Goal: Information Seeking & Learning: Understand process/instructions

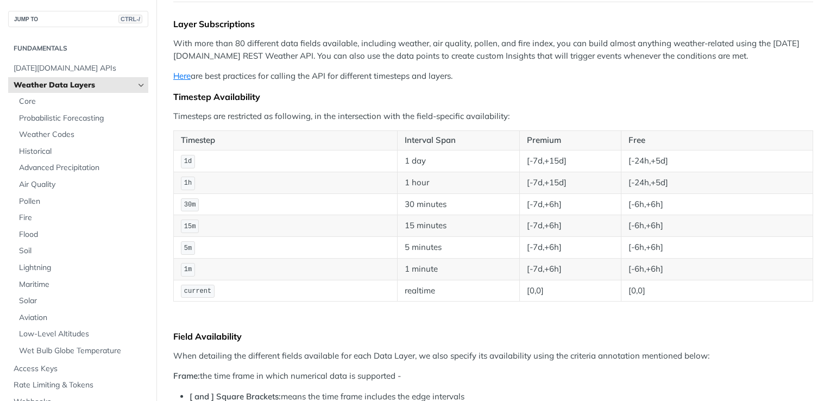
scroll to position [163, 0]
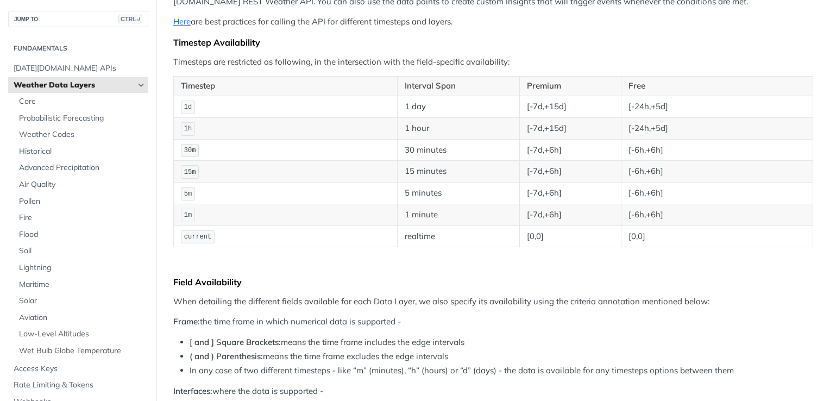
click at [428, 232] on td "realtime" at bounding box center [458, 237] width 123 height 22
drag, startPoint x: 417, startPoint y: 230, endPoint x: 432, endPoint y: 232, distance: 14.2
click at [432, 232] on td "realtime" at bounding box center [458, 237] width 123 height 22
click at [429, 234] on td "realtime" at bounding box center [458, 237] width 123 height 22
click at [635, 236] on td "[0,0]" at bounding box center [717, 237] width 192 height 22
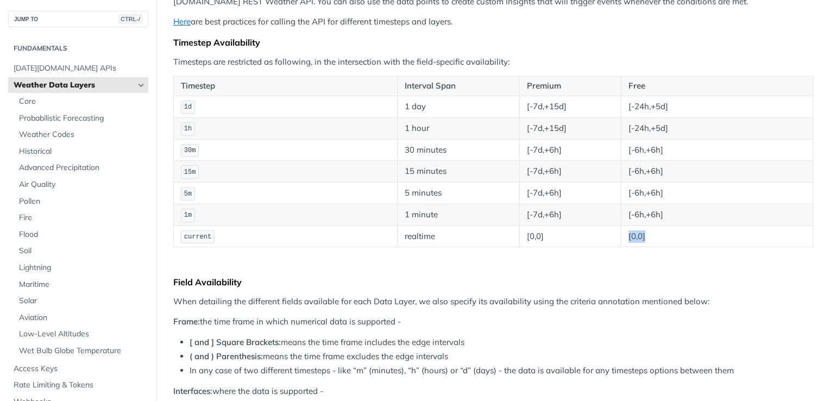
drag, startPoint x: 641, startPoint y: 236, endPoint x: 616, endPoint y: 238, distance: 25.1
click at [621, 238] on td "[0,0]" at bounding box center [717, 237] width 192 height 22
click at [549, 228] on td "[0,0]" at bounding box center [570, 237] width 101 height 22
drag, startPoint x: 665, startPoint y: 105, endPoint x: 674, endPoint y: 108, distance: 9.1
click at [674, 108] on td "[-24h,+5d]" at bounding box center [717, 107] width 192 height 22
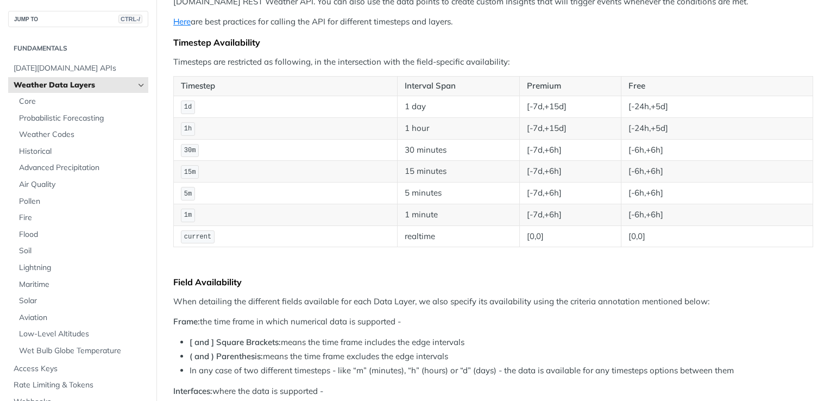
click at [674, 108] on td "[-24h,+5d]" at bounding box center [717, 107] width 192 height 22
drag, startPoint x: 670, startPoint y: 107, endPoint x: 620, endPoint y: 103, distance: 50.1
click at [621, 103] on td "[-24h,+5d]" at bounding box center [717, 107] width 192 height 22
drag, startPoint x: 620, startPoint y: 103, endPoint x: 655, endPoint y: 105, distance: 35.4
click at [652, 105] on td "[-24h,+5d]" at bounding box center [717, 107] width 192 height 22
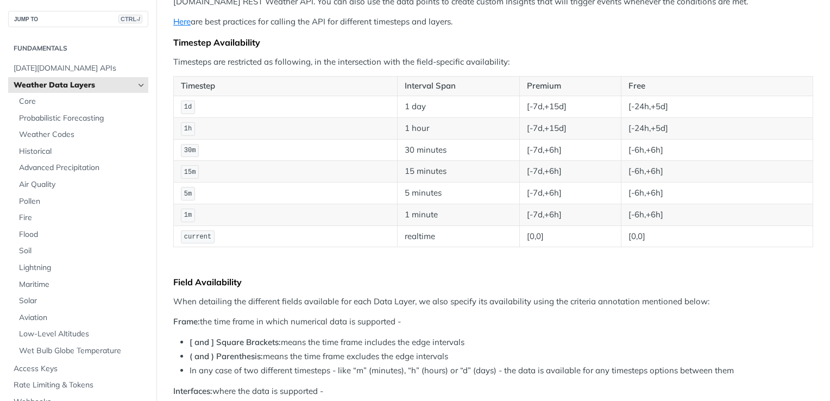
click at [645, 117] on td "[-24h,+5d]" at bounding box center [717, 128] width 192 height 22
click at [646, 122] on td "[-24h,+5d]" at bounding box center [717, 128] width 192 height 22
drag, startPoint x: 667, startPoint y: 122, endPoint x: 642, endPoint y: 121, distance: 25.1
click at [642, 121] on td "[-24h,+5d]" at bounding box center [717, 128] width 192 height 22
click at [643, 123] on td "[-24h,+5d]" at bounding box center [717, 128] width 192 height 22
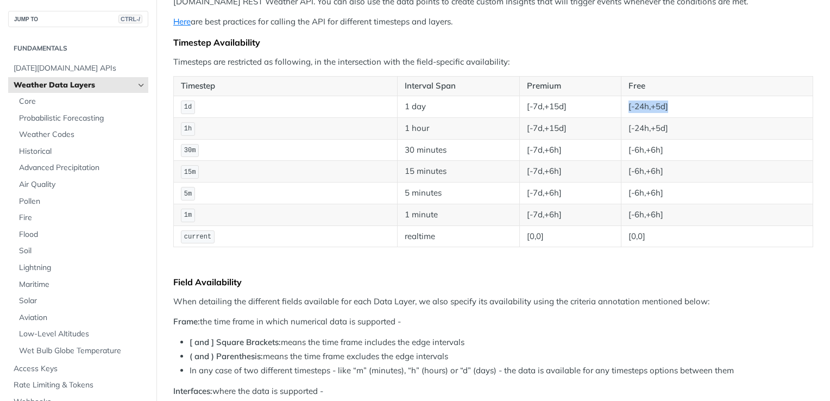
drag, startPoint x: 667, startPoint y: 107, endPoint x: 611, endPoint y: 103, distance: 56.1
click at [611, 103] on tr "1d 1 day [-7d,+15d] [-24h,+5d]" at bounding box center [494, 107] width 640 height 22
drag, startPoint x: 611, startPoint y: 103, endPoint x: 626, endPoint y: 116, distance: 19.2
click at [624, 117] on td "[-24h,+5d]" at bounding box center [717, 128] width 192 height 22
drag, startPoint x: 662, startPoint y: 104, endPoint x: 611, endPoint y: 104, distance: 50.5
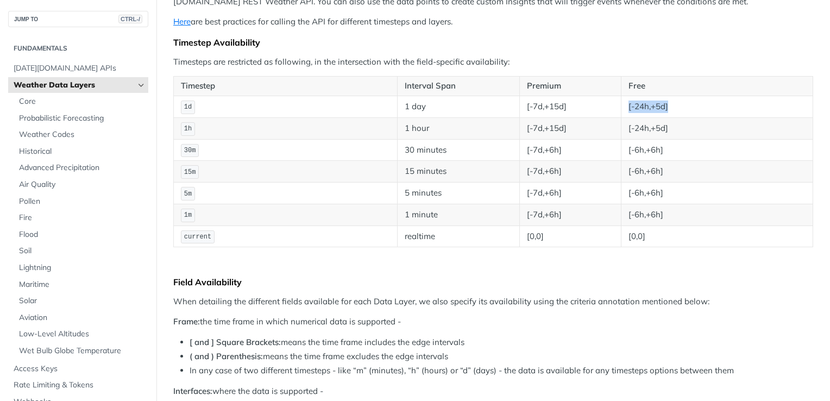
click at [611, 104] on tr "1d 1 day [-7d,+15d] [-24h,+5d]" at bounding box center [494, 107] width 640 height 22
drag, startPoint x: 611, startPoint y: 104, endPoint x: 622, endPoint y: 118, distance: 18.3
click at [622, 118] on td "[-24h,+5d]" at bounding box center [717, 128] width 192 height 22
click at [646, 139] on td "[-6h,+6h]" at bounding box center [717, 150] width 192 height 22
drag, startPoint x: 646, startPoint y: 105, endPoint x: 678, endPoint y: 109, distance: 32.3
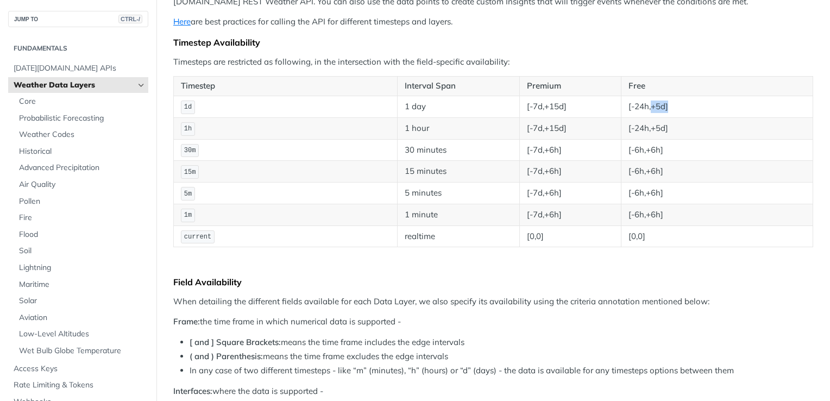
click at [678, 109] on td "[-24h,+5d]" at bounding box center [717, 107] width 192 height 22
click at [670, 110] on td "[-24h,+5d]" at bounding box center [717, 107] width 192 height 22
drag, startPoint x: 649, startPoint y: 109, endPoint x: 662, endPoint y: 110, distance: 13.6
click at [662, 110] on td "[-24h,+5d]" at bounding box center [717, 107] width 192 height 22
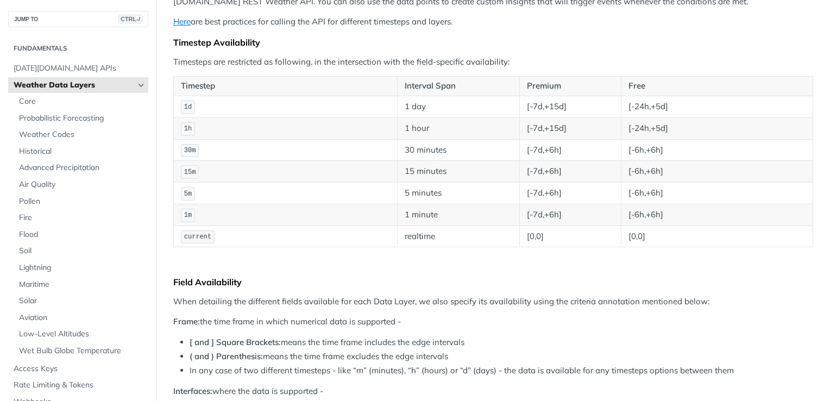
drag, startPoint x: 662, startPoint y: 110, endPoint x: 634, endPoint y: 127, distance: 32.9
click at [634, 127] on td "[-24h,+5d]" at bounding box center [717, 128] width 192 height 22
click at [649, 132] on td "[-24h,+5d]" at bounding box center [717, 128] width 192 height 22
drag, startPoint x: 537, startPoint y: 103, endPoint x: 522, endPoint y: 103, distance: 14.7
click at [522, 103] on td "[-7d,+15d]" at bounding box center [570, 107] width 101 height 22
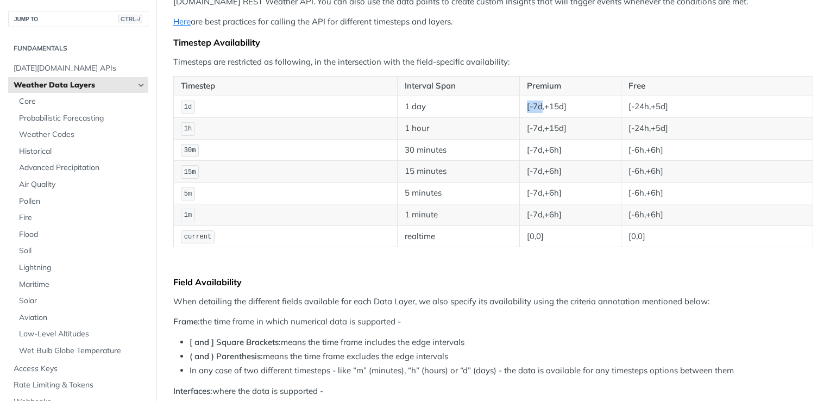
drag, startPoint x: 522, startPoint y: 103, endPoint x: 529, endPoint y: 105, distance: 6.9
click at [529, 105] on td "[-7d,+15d]" at bounding box center [570, 107] width 101 height 22
click at [533, 109] on td "[-7d,+15d]" at bounding box center [570, 107] width 101 height 22
drag, startPoint x: 647, startPoint y: 108, endPoint x: 662, endPoint y: 108, distance: 14.7
click at [662, 108] on td "[-24h,+5d]" at bounding box center [717, 107] width 192 height 22
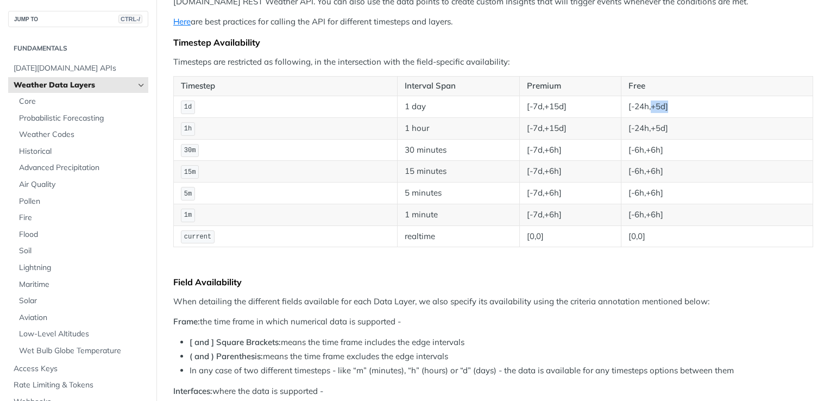
click at [662, 108] on td "[-24h,+5d]" at bounding box center [717, 107] width 192 height 22
click at [649, 110] on td "[-24h,+5d]" at bounding box center [717, 107] width 192 height 22
drag, startPoint x: 646, startPoint y: 129, endPoint x: 655, endPoint y: 129, distance: 9.3
click at [655, 129] on td "[-24h,+5d]" at bounding box center [717, 128] width 192 height 22
drag, startPoint x: 655, startPoint y: 129, endPoint x: 654, endPoint y: 144, distance: 15.2
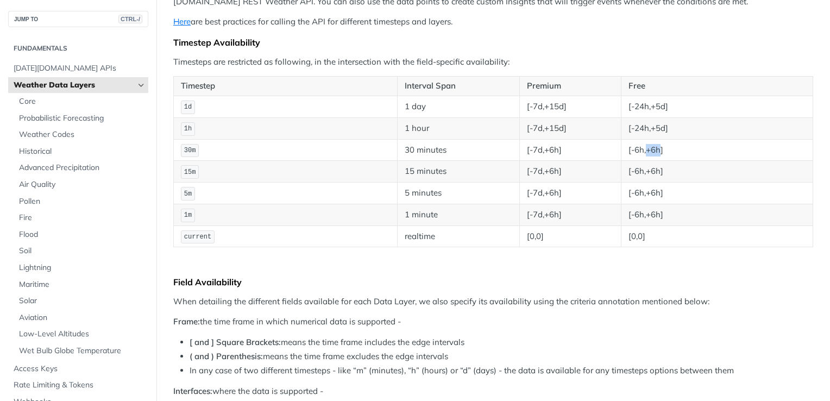
click at [654, 144] on td "[-6h,+6h]" at bounding box center [717, 150] width 192 height 22
drag, startPoint x: 654, startPoint y: 144, endPoint x: 647, endPoint y: 129, distance: 16.8
click at [648, 126] on td "[-24h,+5d]" at bounding box center [717, 128] width 192 height 22
drag, startPoint x: 650, startPoint y: 152, endPoint x: 662, endPoint y: 152, distance: 12.5
click at [662, 152] on td "[-6h,+6h]" at bounding box center [717, 150] width 192 height 22
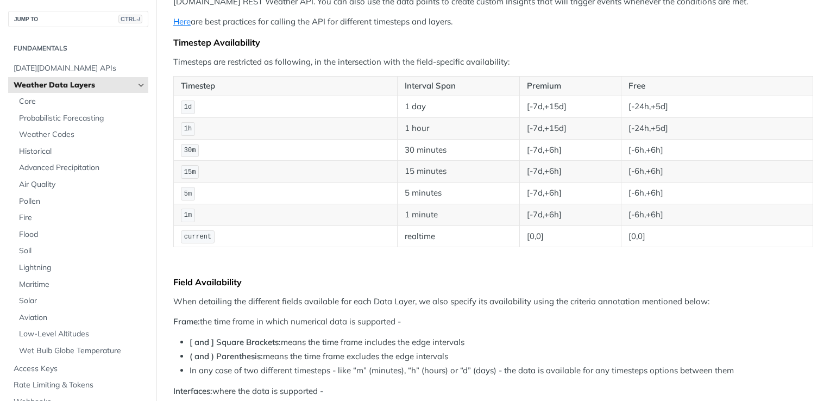
drag, startPoint x: 662, startPoint y: 152, endPoint x: 655, endPoint y: 173, distance: 22.5
click at [655, 173] on td "[-6h,+6h]" at bounding box center [717, 172] width 192 height 22
drag, startPoint x: 644, startPoint y: 172, endPoint x: 657, endPoint y: 172, distance: 13.0
click at [657, 172] on td "[-6h,+6h]" at bounding box center [717, 172] width 192 height 22
drag, startPoint x: 657, startPoint y: 172, endPoint x: 662, endPoint y: 188, distance: 16.5
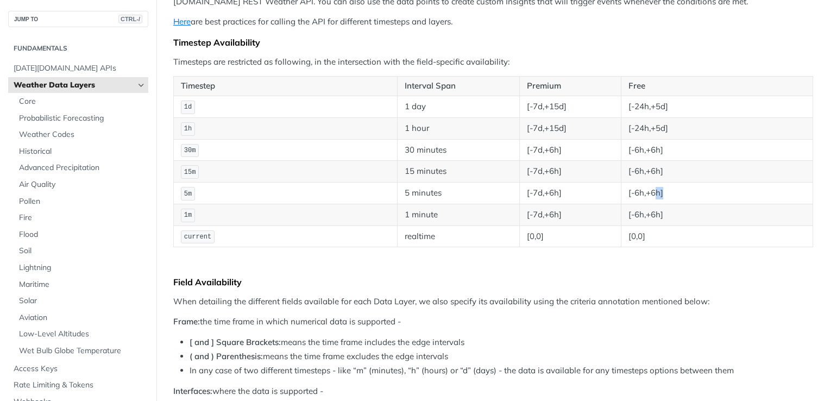
click at [662, 188] on td "[-6h,+6h]" at bounding box center [717, 194] width 192 height 22
drag, startPoint x: 662, startPoint y: 188, endPoint x: 665, endPoint y: 212, distance: 24.1
click at [665, 212] on td "[-6h,+6h]" at bounding box center [717, 215] width 192 height 22
drag, startPoint x: 665, startPoint y: 212, endPoint x: 666, endPoint y: 234, distance: 22.3
click at [666, 234] on td "[0,0]" at bounding box center [717, 237] width 192 height 22
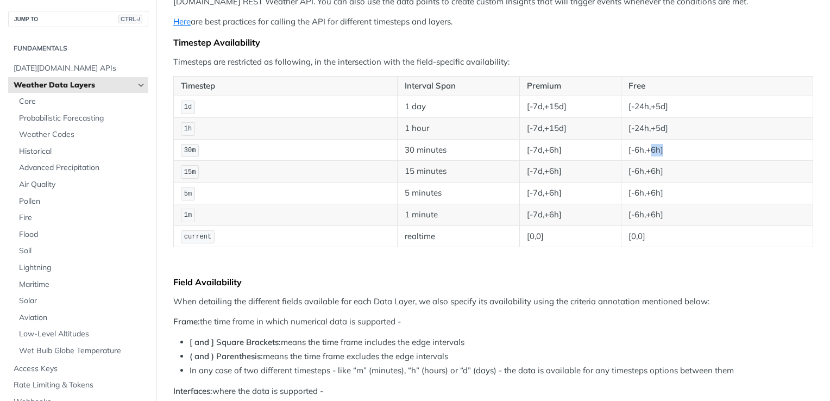
drag, startPoint x: 648, startPoint y: 148, endPoint x: 664, endPoint y: 148, distance: 15.2
click at [664, 148] on td "[-6h,+6h]" at bounding box center [717, 150] width 192 height 22
drag, startPoint x: 664, startPoint y: 148, endPoint x: 628, endPoint y: 166, distance: 39.9
click at [647, 177] on td "[-6h,+6h]" at bounding box center [717, 172] width 192 height 22
click at [551, 149] on td "[-7d,+6h]" at bounding box center [570, 150] width 101 height 22
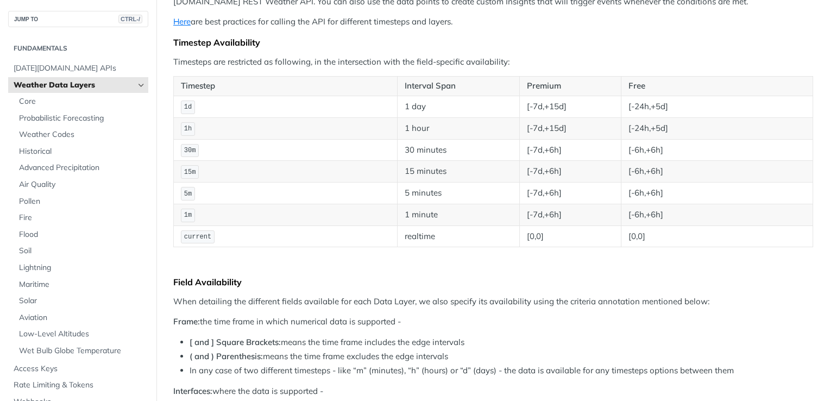
drag, startPoint x: 551, startPoint y: 149, endPoint x: 562, endPoint y: 168, distance: 22.0
click at [561, 164] on td "[-7d,+6h]" at bounding box center [570, 172] width 101 height 22
drag, startPoint x: 562, startPoint y: 168, endPoint x: 587, endPoint y: 176, distance: 25.6
click at [563, 168] on td "[-7d,+6h]" at bounding box center [570, 172] width 101 height 22
drag, startPoint x: 637, startPoint y: 147, endPoint x: 622, endPoint y: 146, distance: 14.7
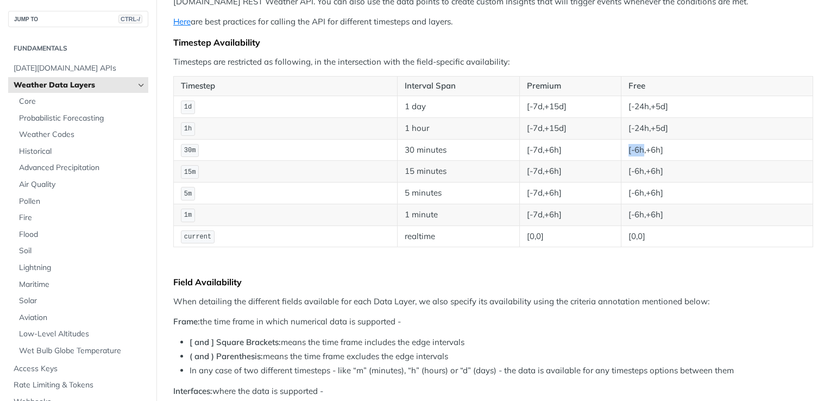
click at [622, 146] on td "[-6h,+6h]" at bounding box center [717, 150] width 192 height 22
drag, startPoint x: 622, startPoint y: 146, endPoint x: 607, endPoint y: 153, distance: 16.8
click at [607, 153] on td "[-7d,+6h]" at bounding box center [570, 150] width 101 height 22
drag, startPoint x: 618, startPoint y: 149, endPoint x: 638, endPoint y: 148, distance: 19.6
click at [638, 148] on td "[-6h,+6h]" at bounding box center [717, 150] width 192 height 22
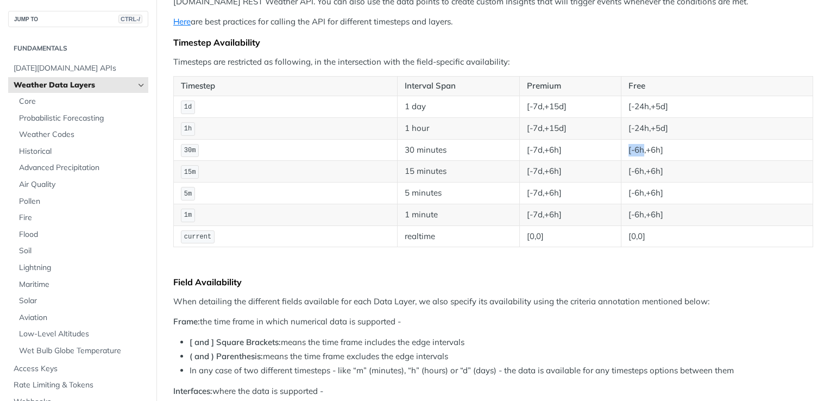
click at [638, 148] on td "[-6h,+6h]" at bounding box center [717, 150] width 192 height 22
click at [639, 151] on td "[-6h,+6h]" at bounding box center [717, 150] width 192 height 22
click at [639, 152] on td "[-6h,+6h]" at bounding box center [717, 150] width 192 height 22
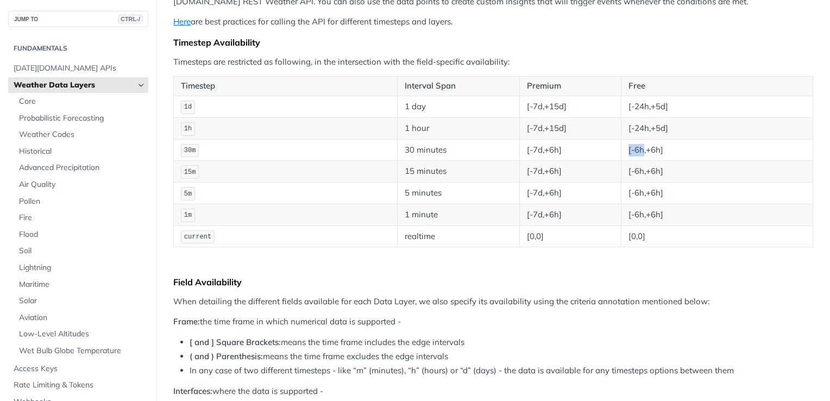
click at [637, 151] on td "[-6h,+6h]" at bounding box center [717, 150] width 192 height 22
click at [637, 147] on td "[-6h,+6h]" at bounding box center [717, 150] width 192 height 22
click at [639, 147] on td "[-6h,+6h]" at bounding box center [717, 150] width 192 height 22
click at [642, 147] on td "[-6h,+6h]" at bounding box center [717, 150] width 192 height 22
drag, startPoint x: 640, startPoint y: 147, endPoint x: 661, endPoint y: 149, distance: 21.3
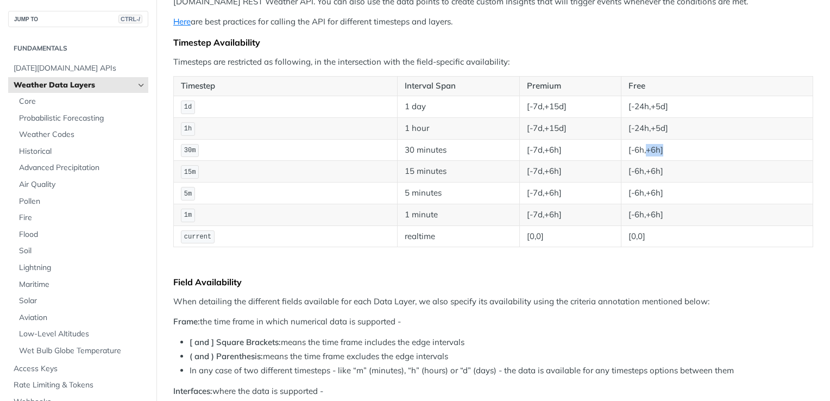
click at [661, 149] on td "[-6h,+6h]" at bounding box center [717, 150] width 192 height 22
drag, startPoint x: 638, startPoint y: 148, endPoint x: 623, endPoint y: 146, distance: 14.8
click at [623, 146] on td "[-6h,+6h]" at bounding box center [717, 150] width 192 height 22
drag, startPoint x: 623, startPoint y: 146, endPoint x: 612, endPoint y: 151, distance: 11.7
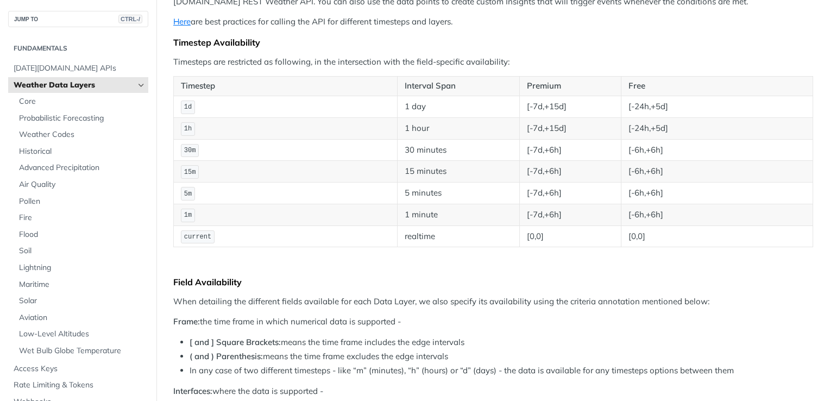
click at [612, 151] on td "[-7d,+6h]" at bounding box center [570, 150] width 101 height 22
drag, startPoint x: 639, startPoint y: 149, endPoint x: 603, endPoint y: 147, distance: 35.9
click at [603, 147] on tr "30m 30 minutes [-7d,+6h] [-6h,+6h]" at bounding box center [494, 150] width 640 height 22
click at [629, 162] on td "[-6h,+6h]" at bounding box center [717, 172] width 192 height 22
click at [637, 152] on td "[-6h,+6h]" at bounding box center [717, 150] width 192 height 22
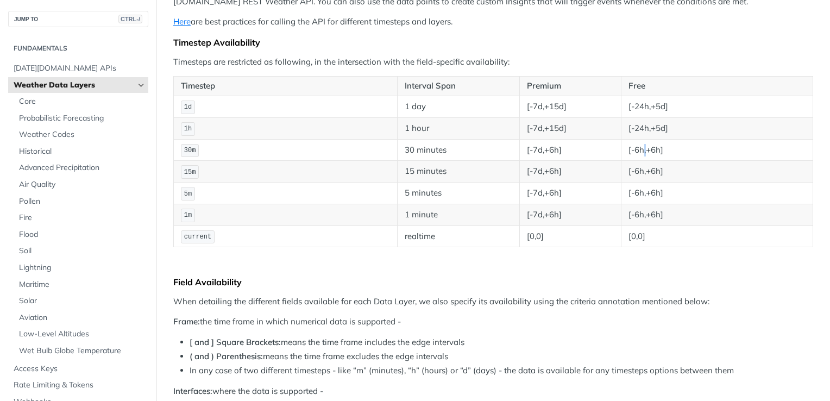
click at [637, 152] on td "[-6h,+6h]" at bounding box center [717, 150] width 192 height 22
click at [639, 147] on td "[-6h,+6h]" at bounding box center [717, 150] width 192 height 22
click at [624, 155] on td "[-6h,+6h]" at bounding box center [717, 150] width 192 height 22
drag, startPoint x: 638, startPoint y: 171, endPoint x: 616, endPoint y: 170, distance: 22.3
click at [621, 170] on td "[-6h,+6h]" at bounding box center [717, 172] width 192 height 22
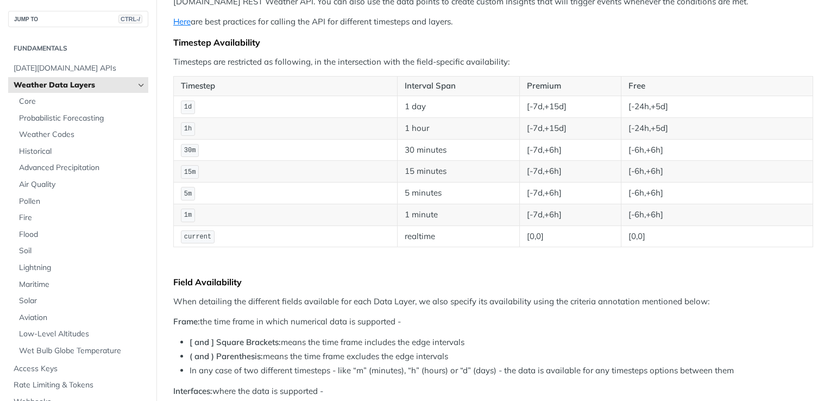
drag, startPoint x: 616, startPoint y: 170, endPoint x: 739, endPoint y: 214, distance: 131.0
click at [739, 214] on td "[-6h,+6h]" at bounding box center [717, 215] width 192 height 22
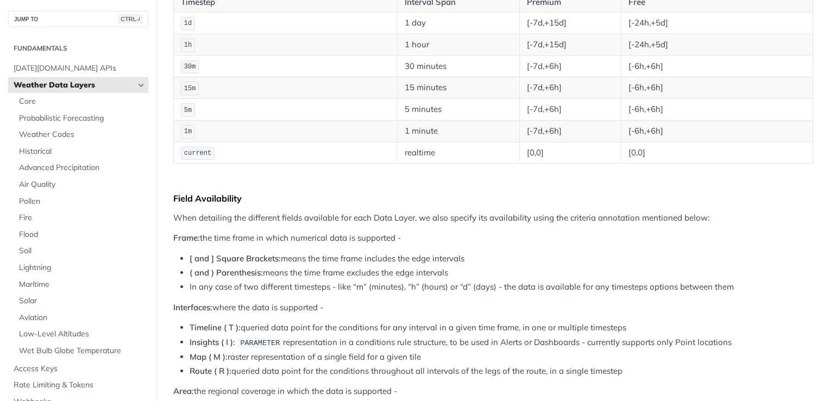
scroll to position [326, 0]
